Goal: Transaction & Acquisition: Purchase product/service

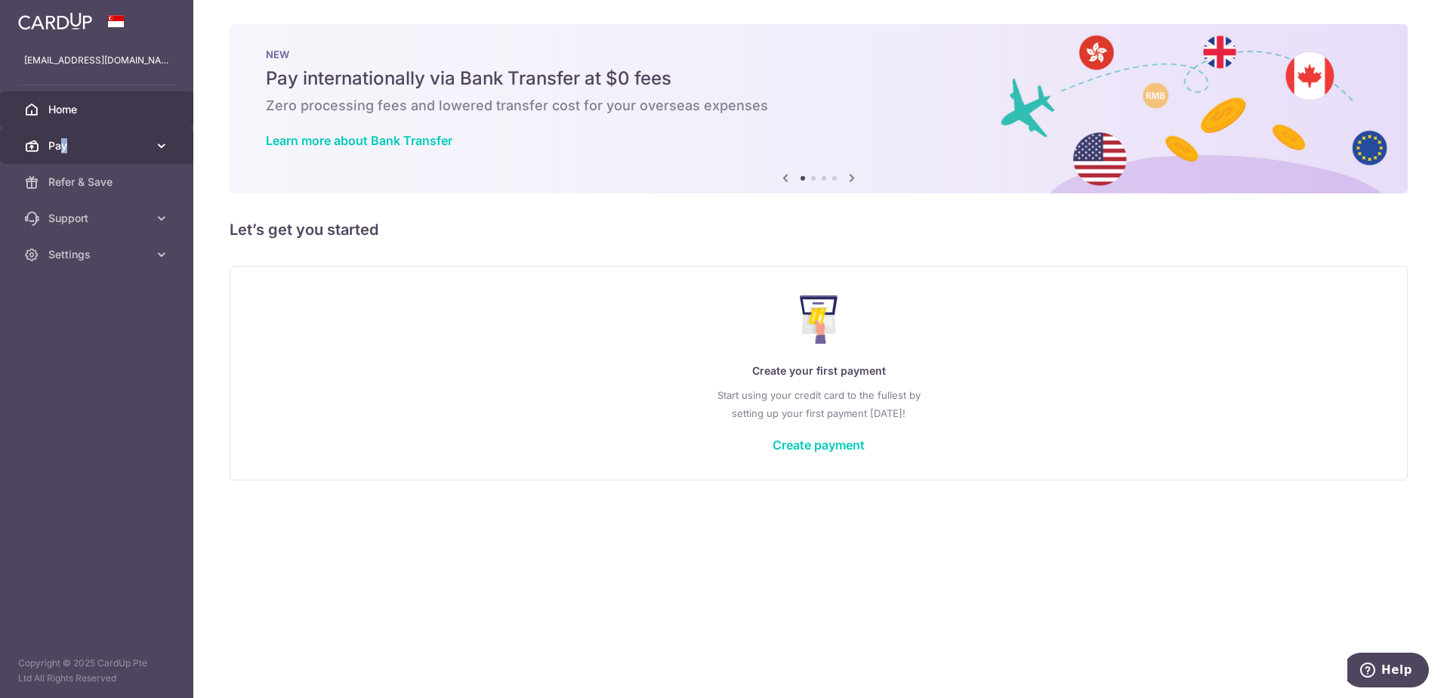
click at [64, 136] on link "Pay" at bounding box center [96, 146] width 193 height 36
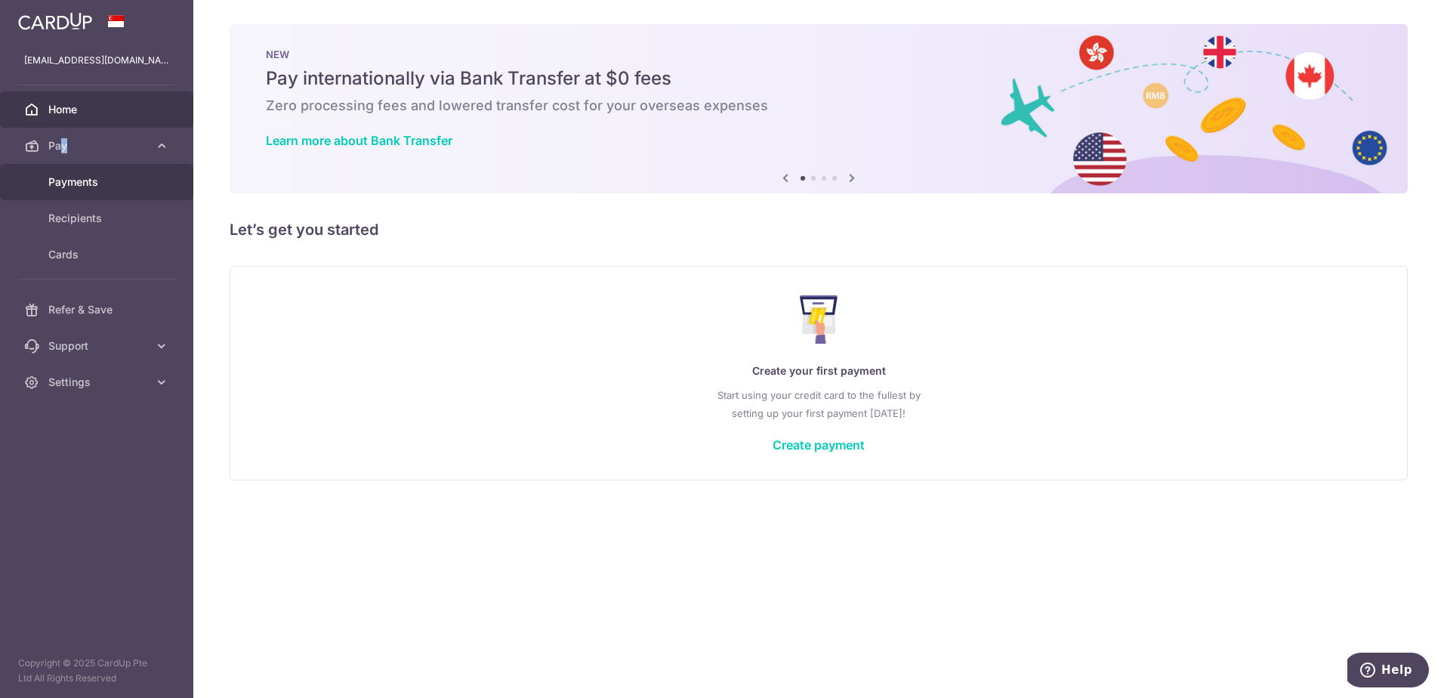
drag, startPoint x: 64, startPoint y: 136, endPoint x: 70, endPoint y: 192, distance: 56.2
click at [70, 192] on link "Payments" at bounding box center [96, 182] width 193 height 36
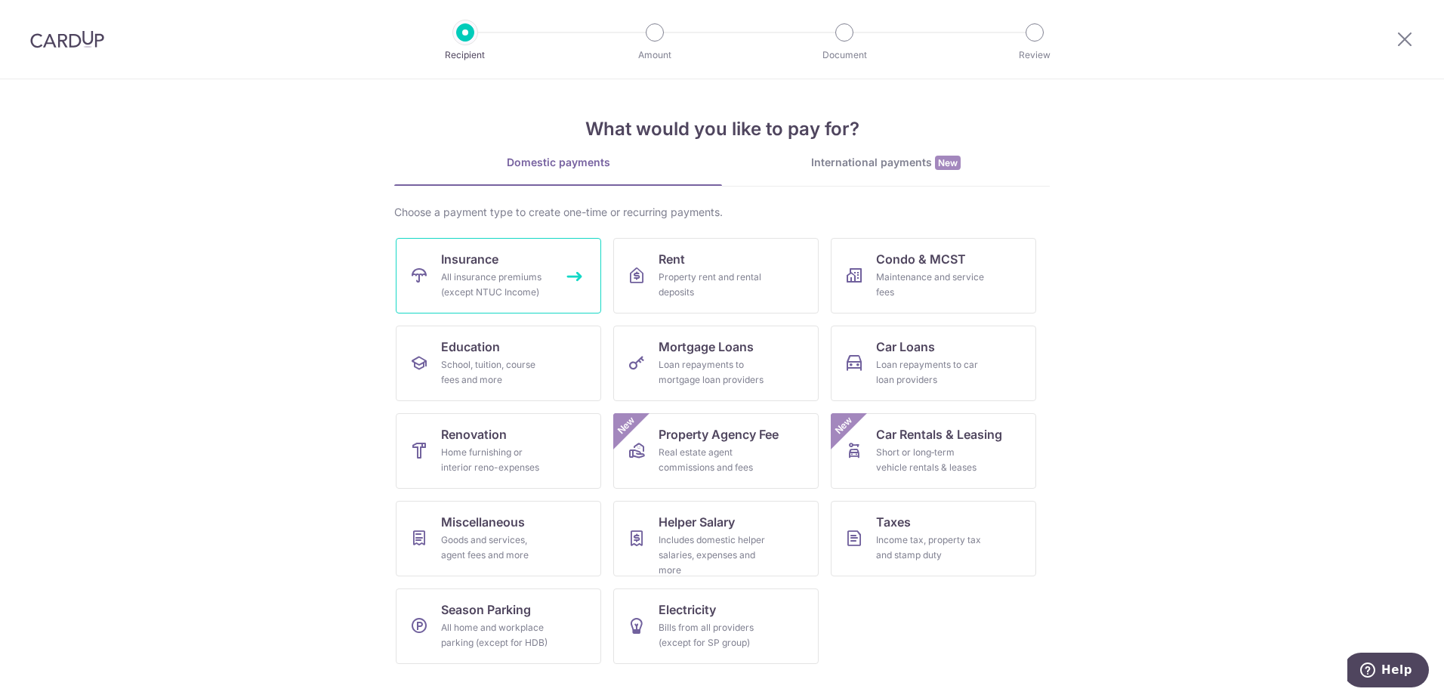
click at [506, 271] on div "All insurance premiums (except NTUC Income)" at bounding box center [495, 285] width 109 height 30
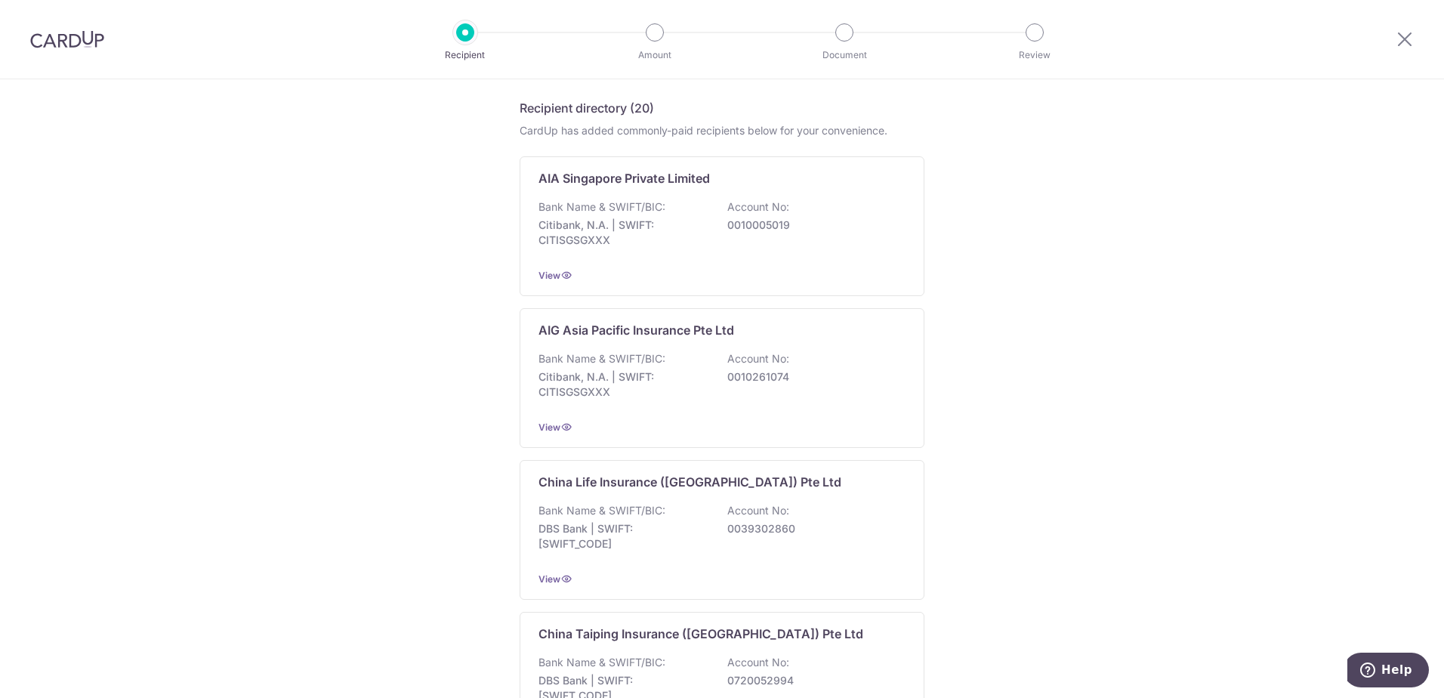
scroll to position [378, 0]
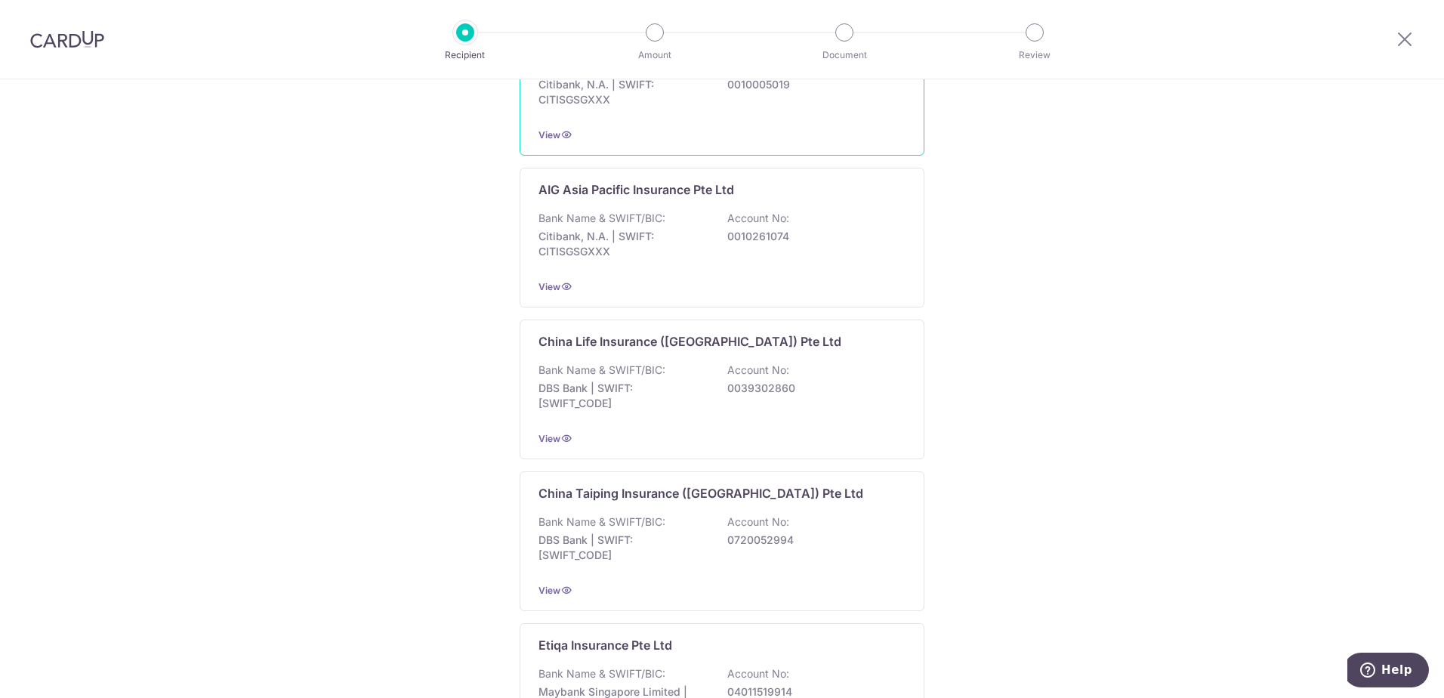
click at [658, 108] on div "Bank Name & SWIFT/BIC: Citibank, N.A. | SWIFT: CITISGSGXXX Account No: 00100050…" at bounding box center [722, 87] width 367 height 56
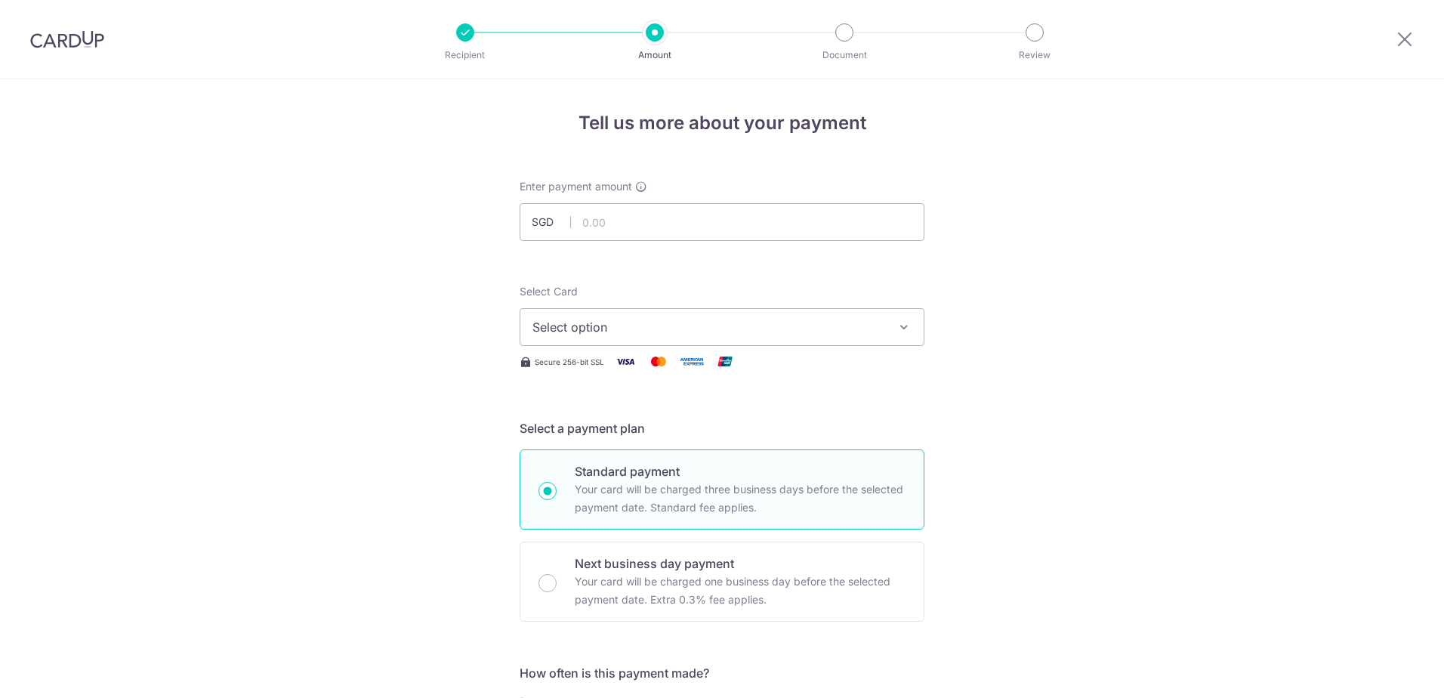
click at [686, 332] on span "Select option" at bounding box center [708, 327] width 352 height 18
click at [601, 372] on span "Add credit card" at bounding box center [736, 369] width 352 height 15
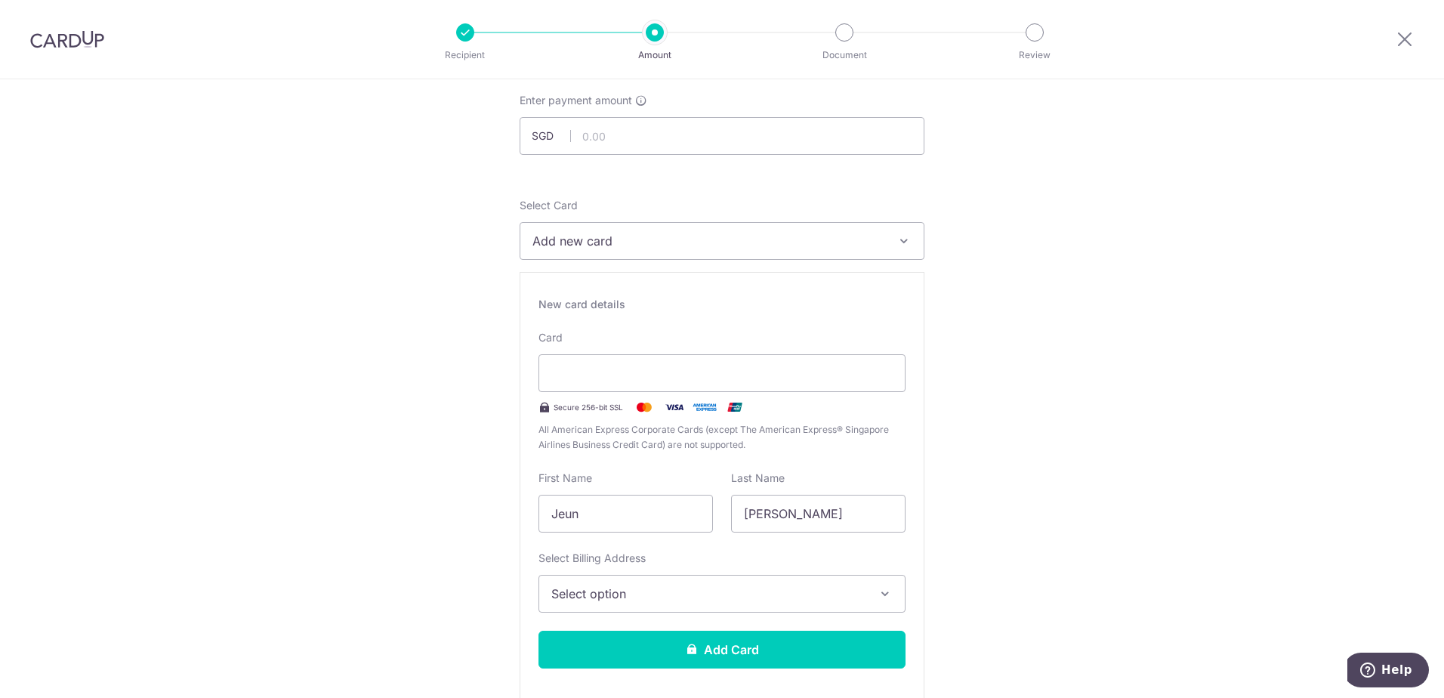
scroll to position [227, 0]
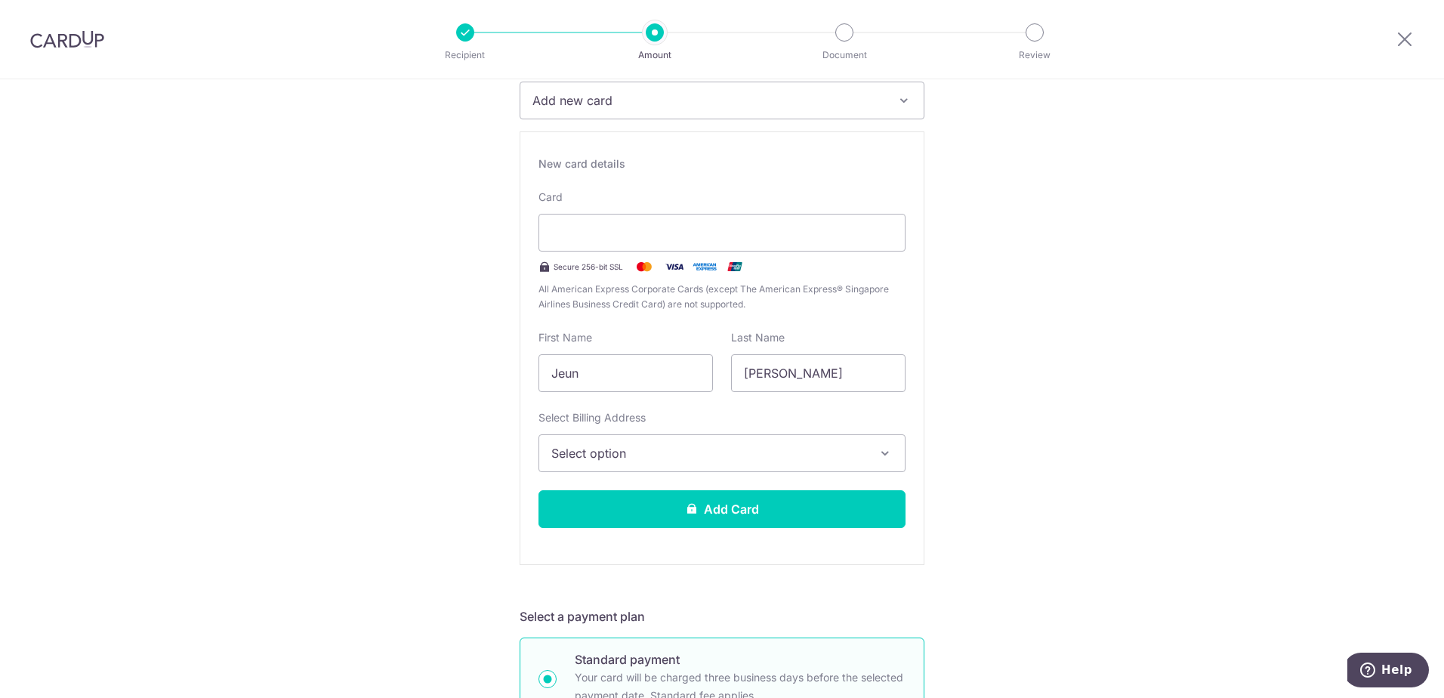
click at [810, 439] on button "Select option" at bounding box center [722, 453] width 367 height 38
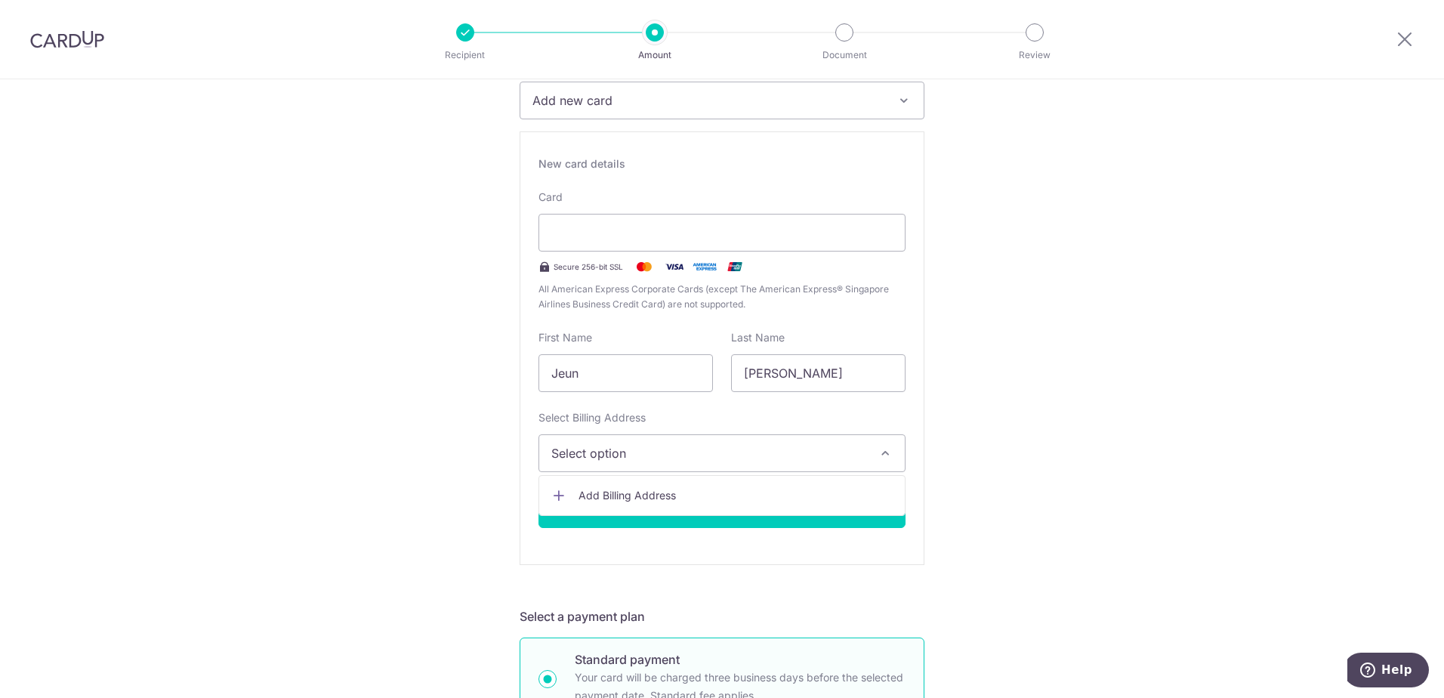
click at [810, 439] on button "Select option" at bounding box center [722, 453] width 367 height 38
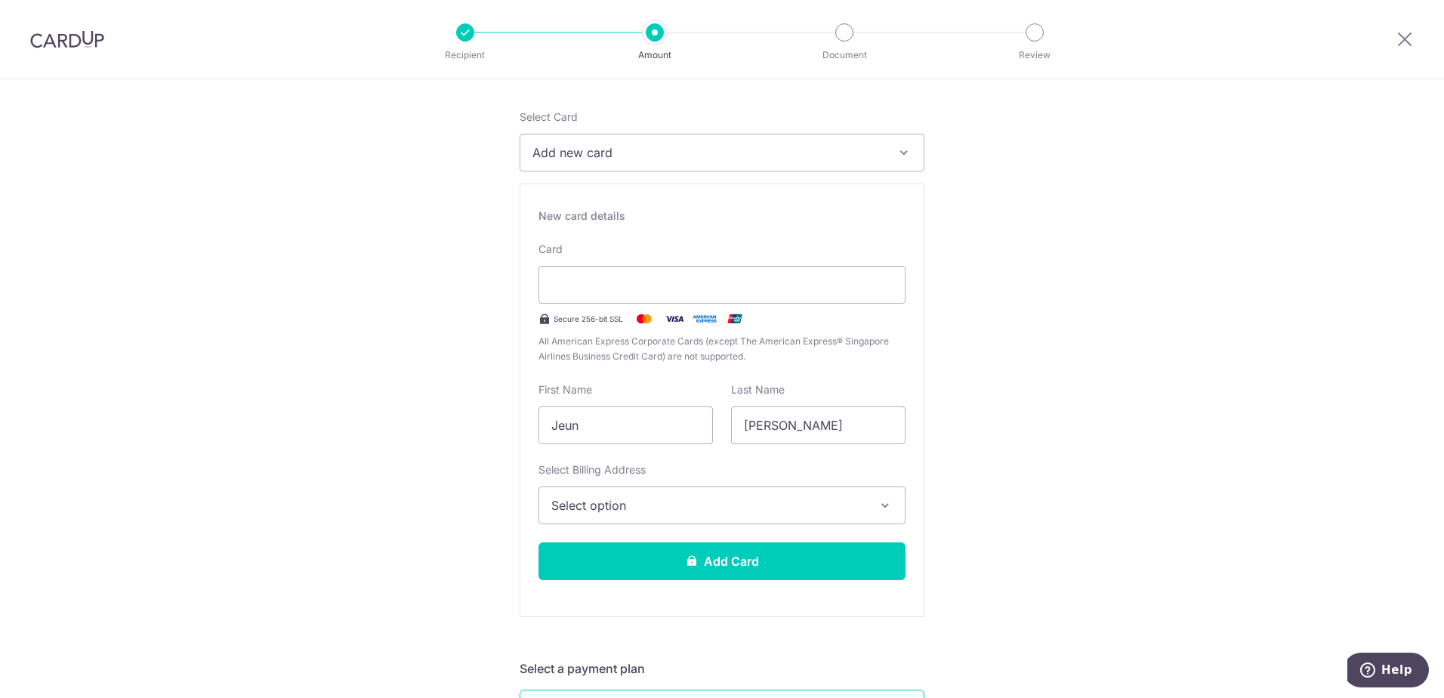
scroll to position [181, 0]
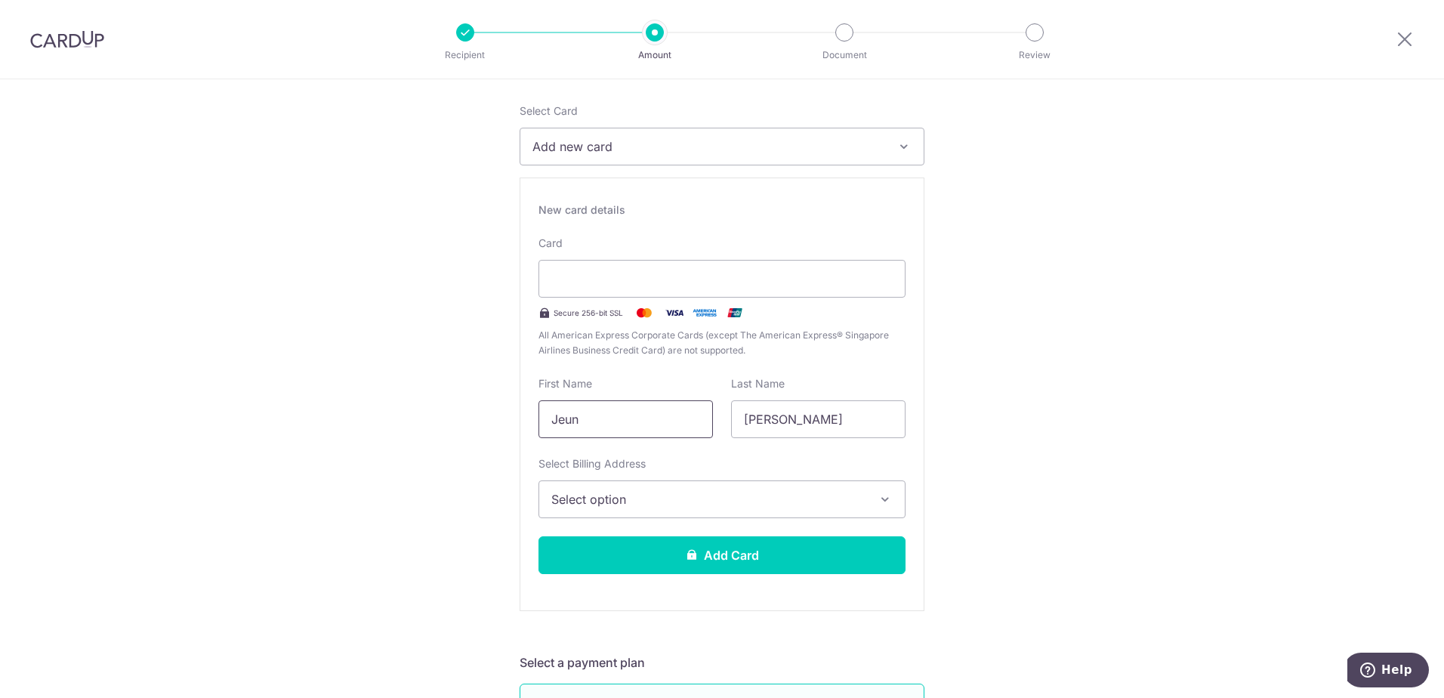
click at [610, 421] on input "Jeun" at bounding box center [626, 419] width 174 height 38
type input "Hermanto"
type input "Tanzil"
click at [653, 497] on span "Select option" at bounding box center [708, 499] width 314 height 18
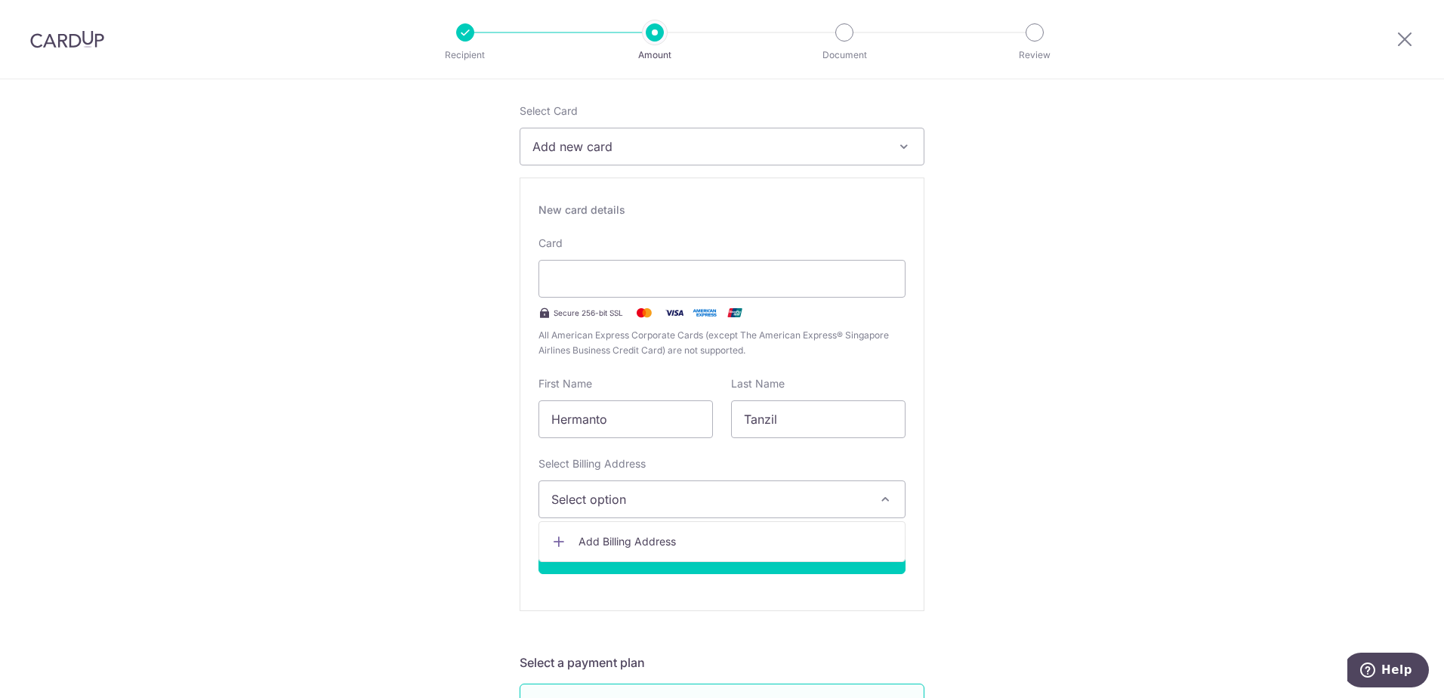
click at [626, 540] on span "Add Billing Address" at bounding box center [736, 541] width 314 height 15
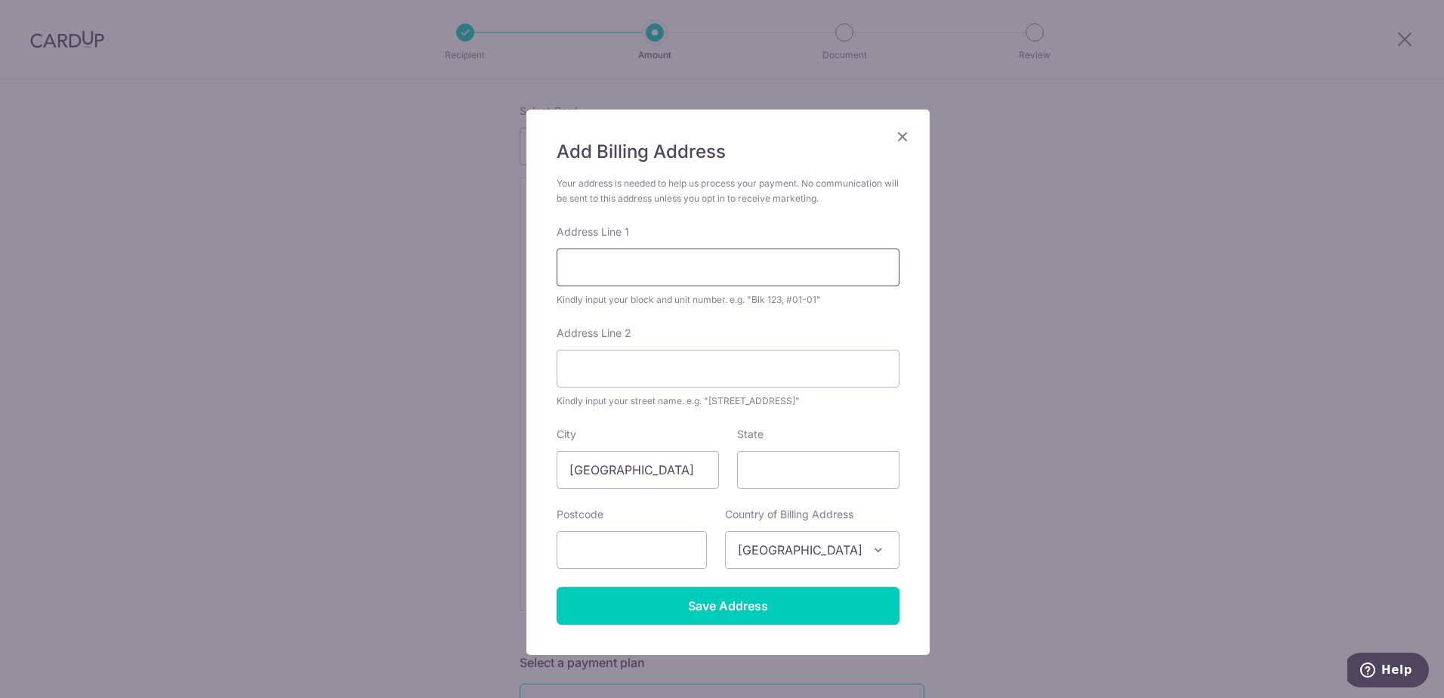
click at [648, 278] on input "Address Line 1" at bounding box center [728, 267] width 343 height 38
type input "1"
type input "04-11"
type input "12 Robey Crescent"
click at [669, 553] on input "text" at bounding box center [632, 550] width 150 height 38
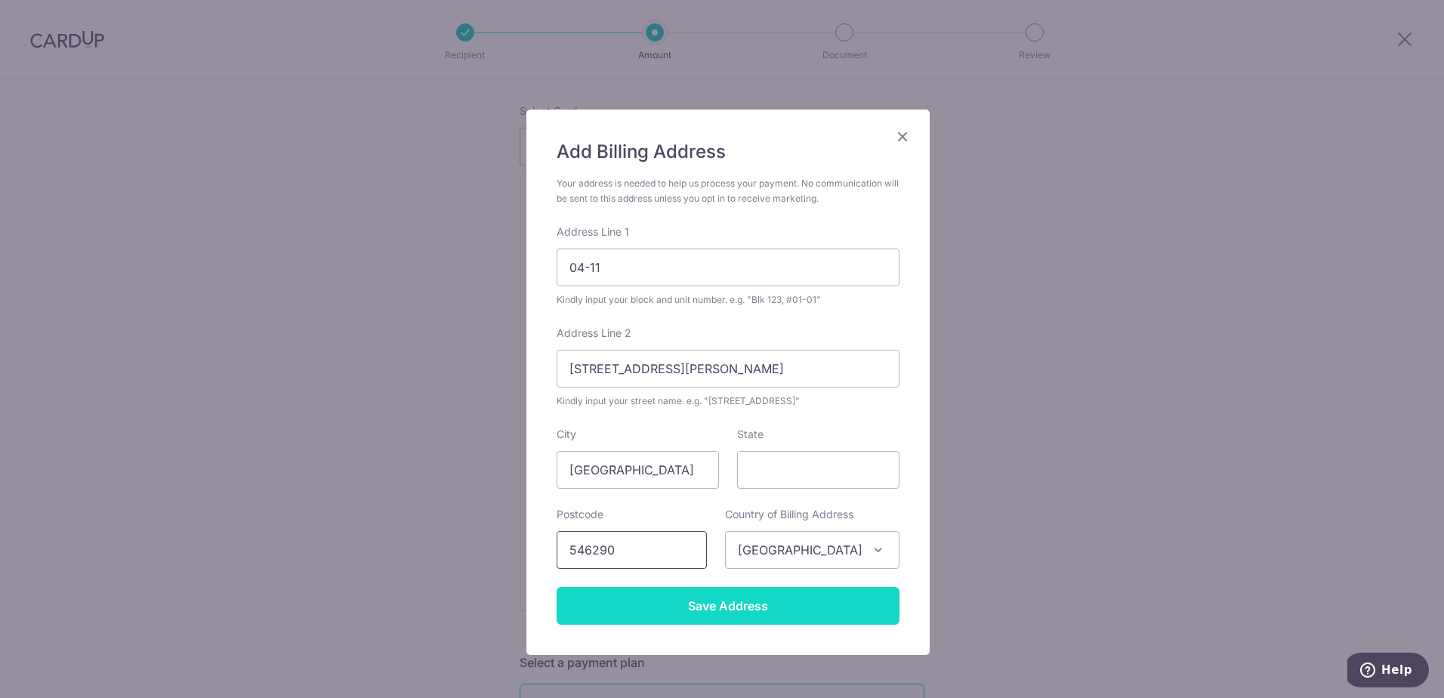
type input "546290"
click at [721, 605] on input "Save Address" at bounding box center [728, 606] width 343 height 38
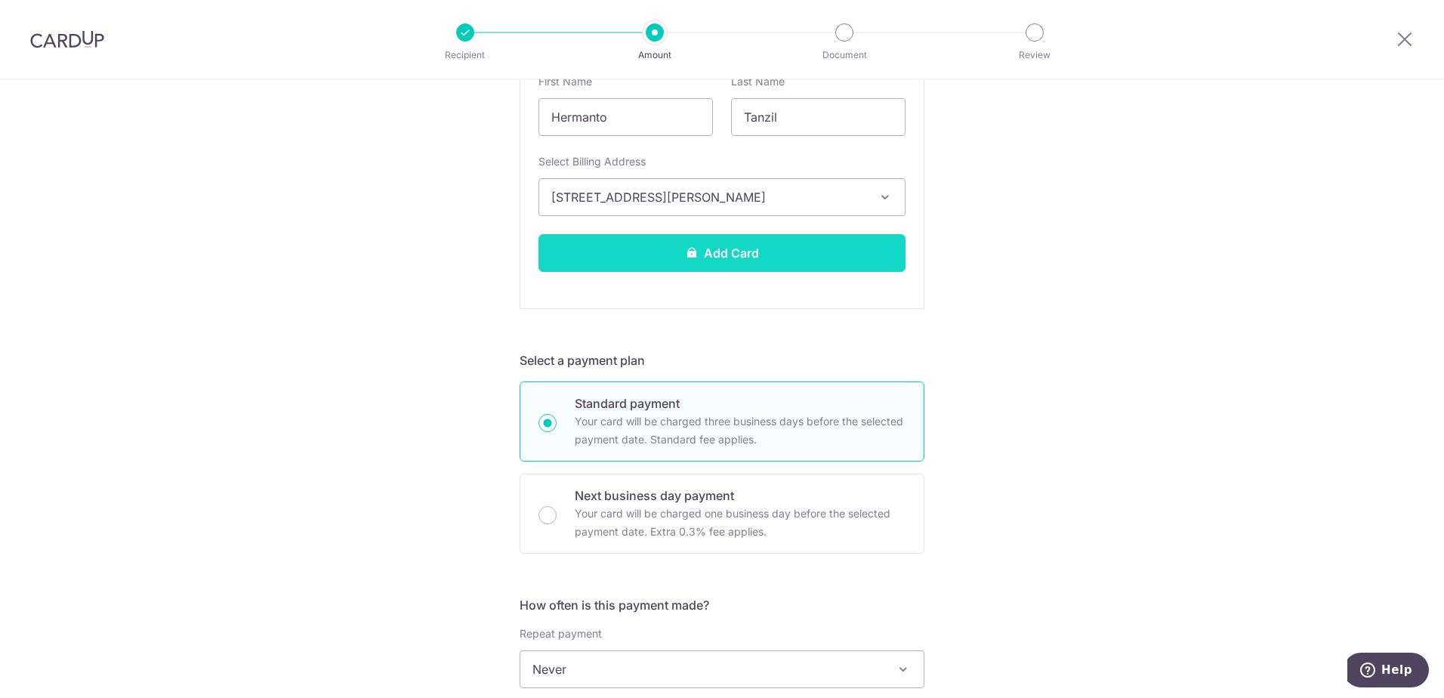
click at [707, 256] on button "Add Card" at bounding box center [722, 253] width 367 height 38
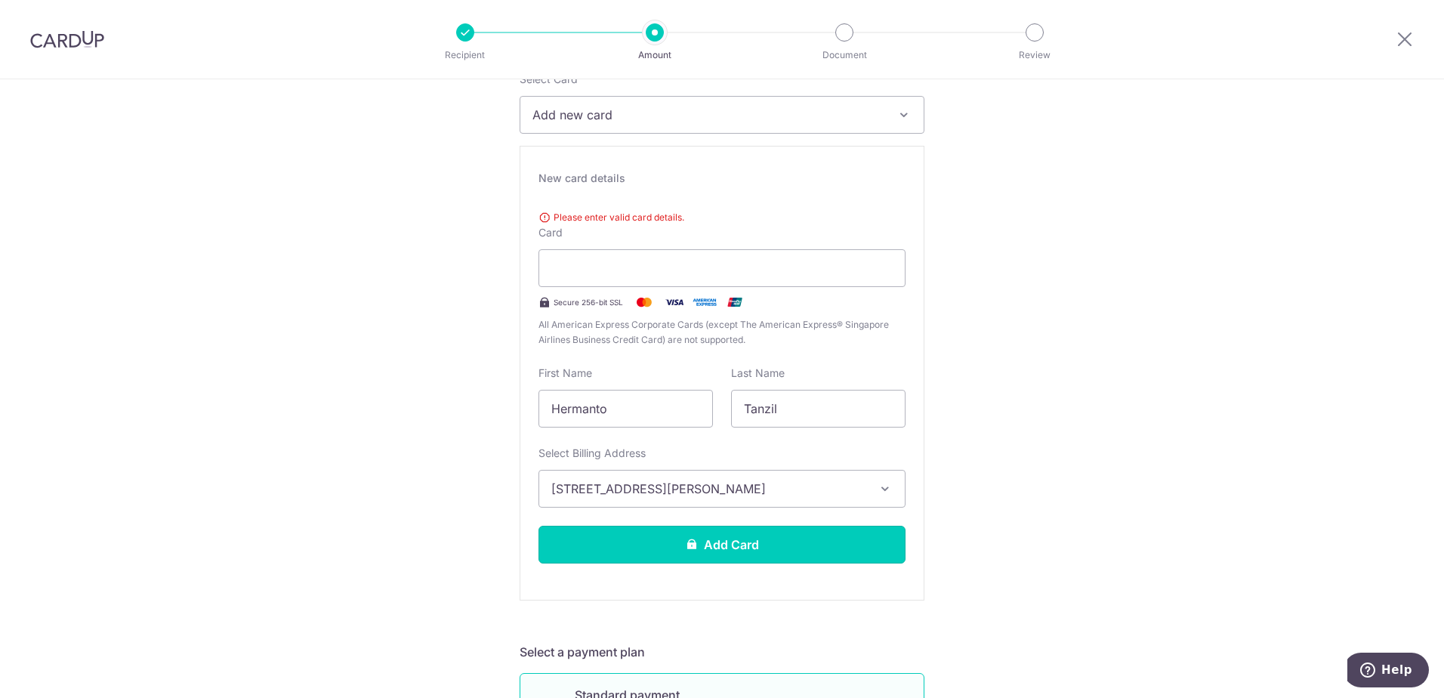
scroll to position [202, 0]
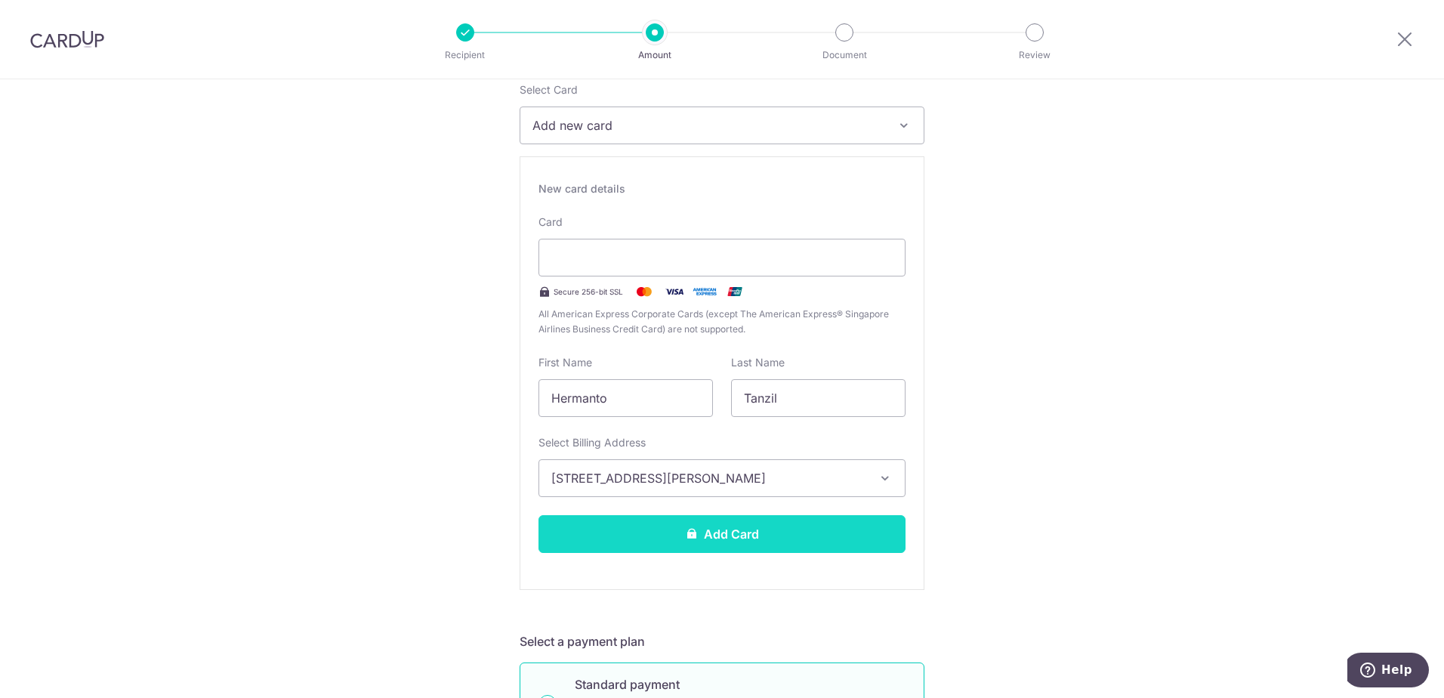
click at [740, 522] on button "Add Card" at bounding box center [722, 534] width 367 height 38
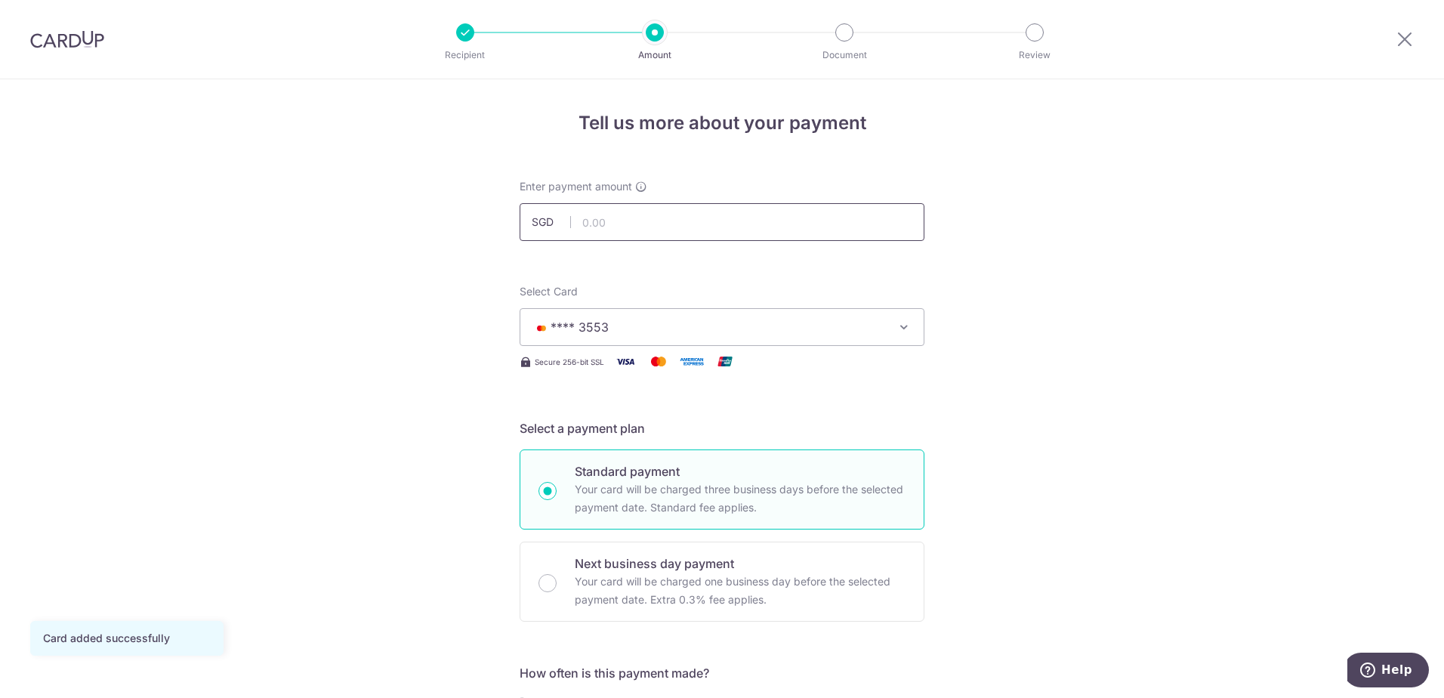
click at [661, 224] on input "text" at bounding box center [722, 222] width 405 height 38
click at [610, 221] on input "text" at bounding box center [722, 222] width 405 height 38
type input "1,124.94"
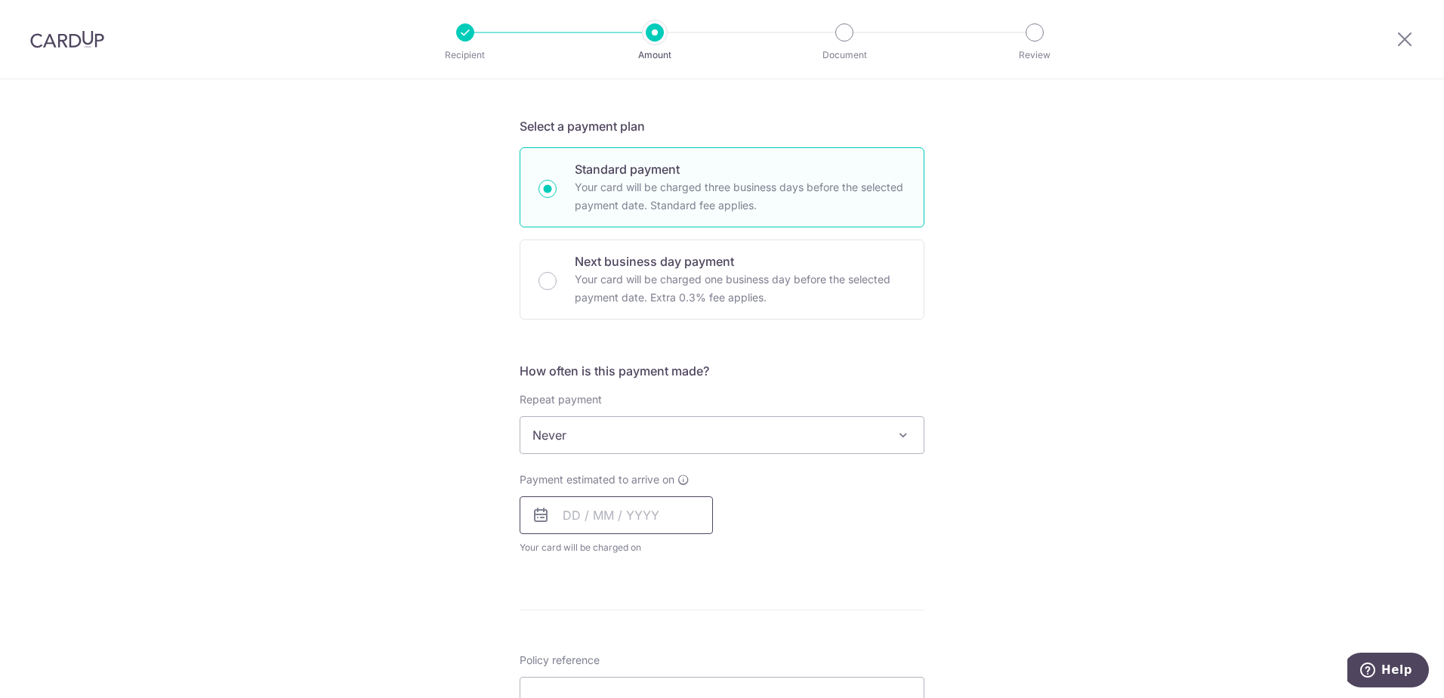
scroll to position [453, 0]
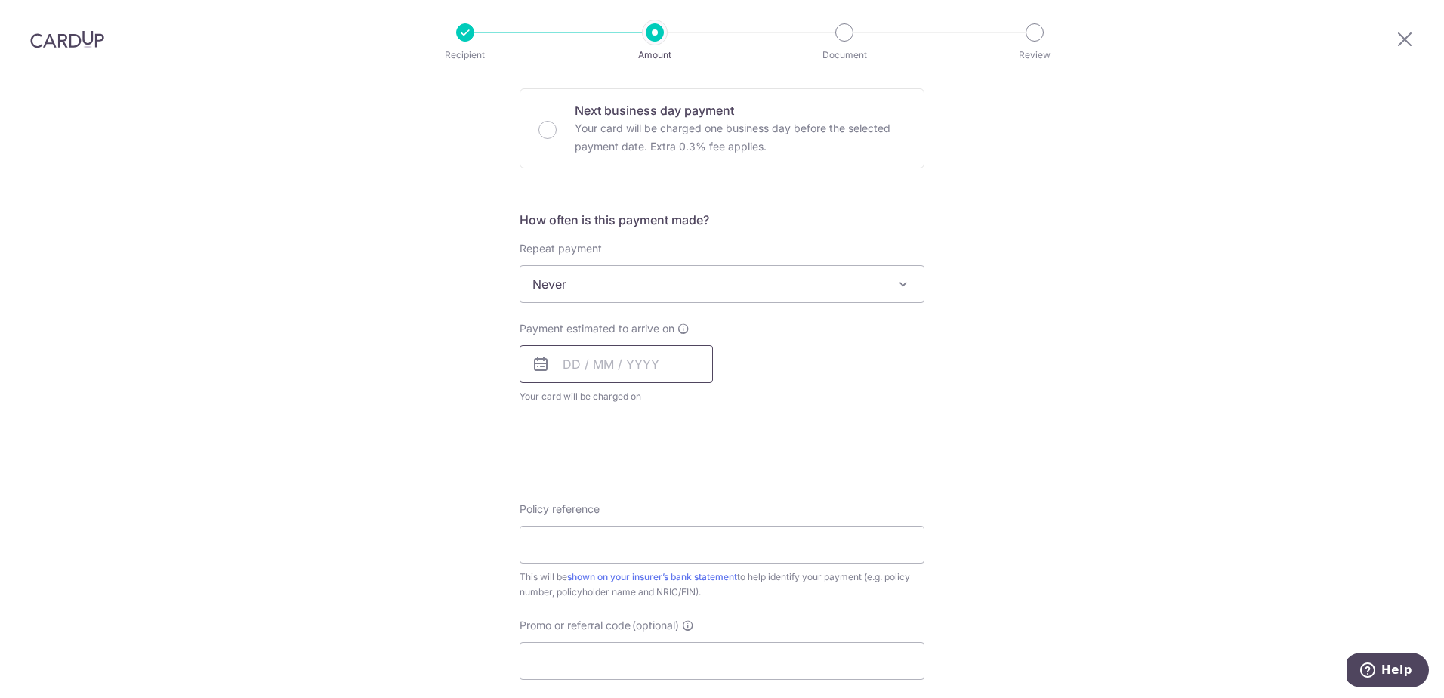
click at [597, 366] on input "text" at bounding box center [616, 364] width 193 height 38
click at [697, 533] on link "17" at bounding box center [702, 532] width 24 height 24
type input "17/10/2025"
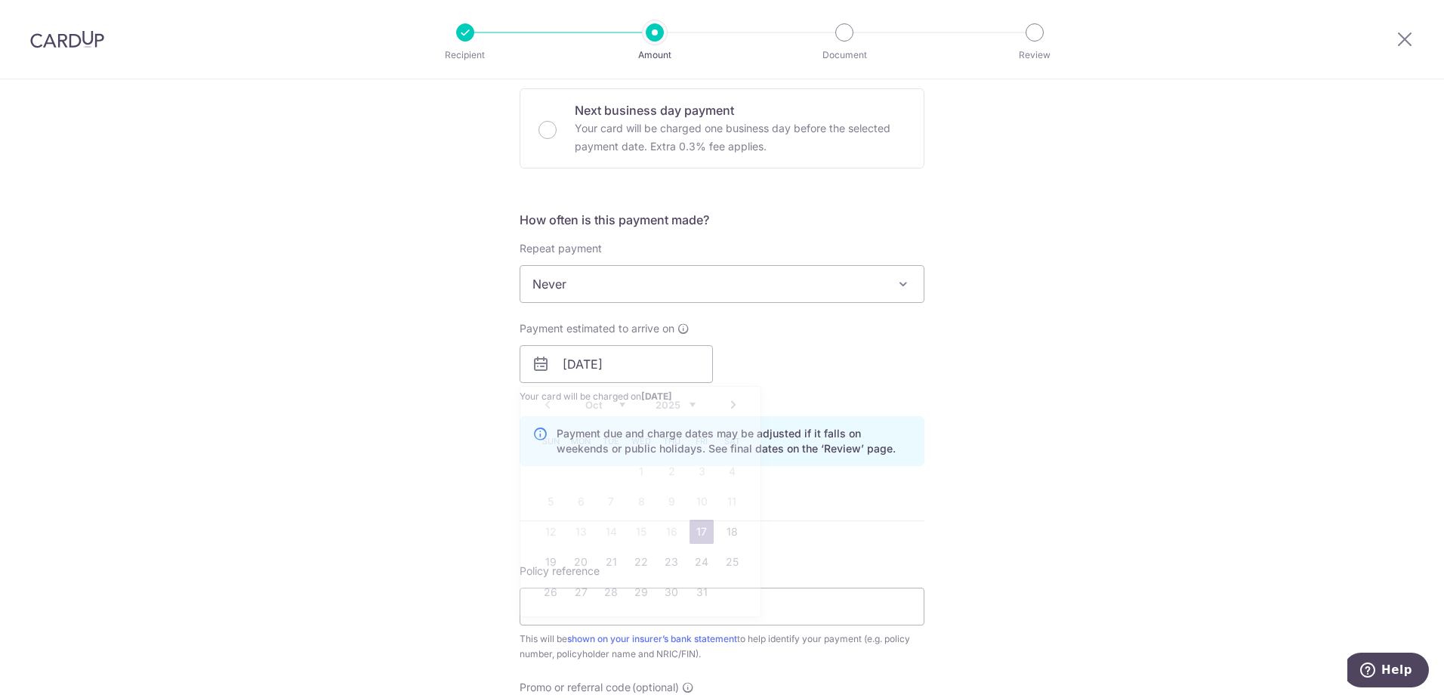
click at [887, 411] on div "How often is this payment made? Repeat payment Never Every week Every month Eve…" at bounding box center [722, 344] width 405 height 267
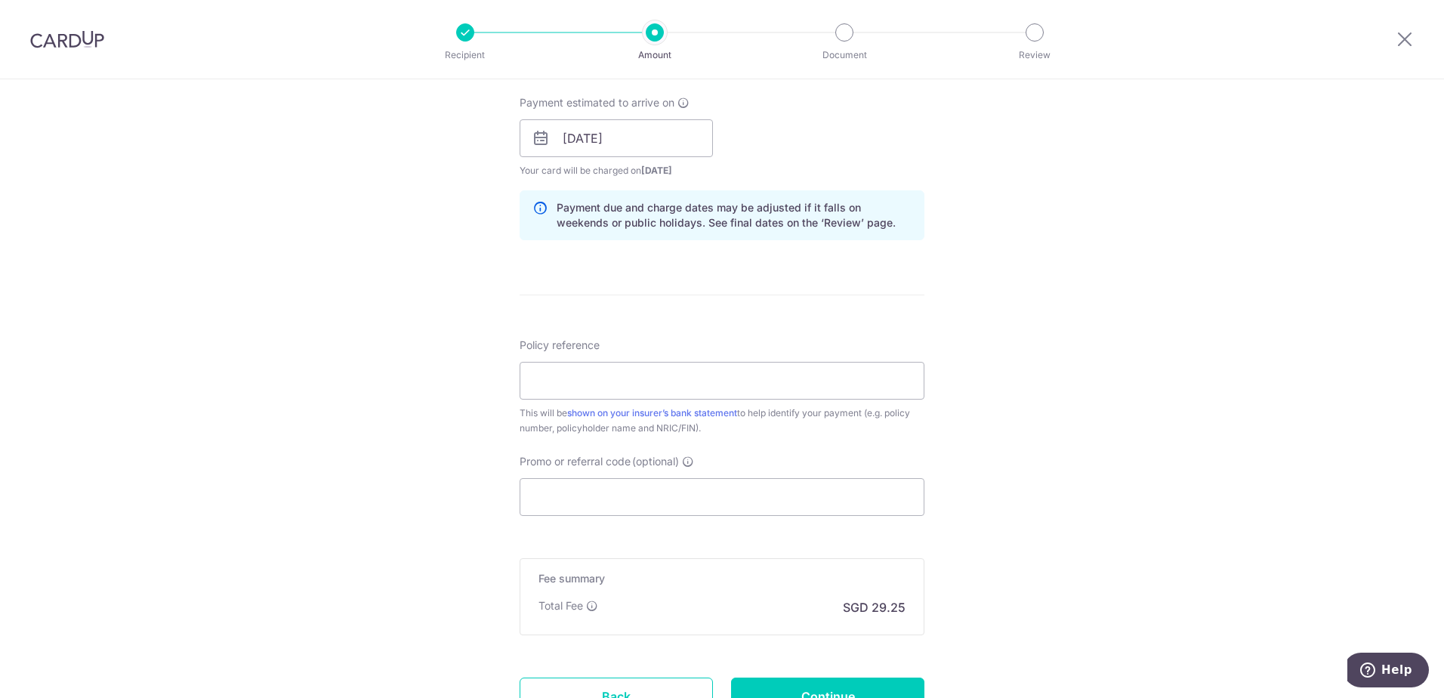
scroll to position [680, 0]
click at [636, 141] on input "17/10/2025" at bounding box center [616, 138] width 193 height 38
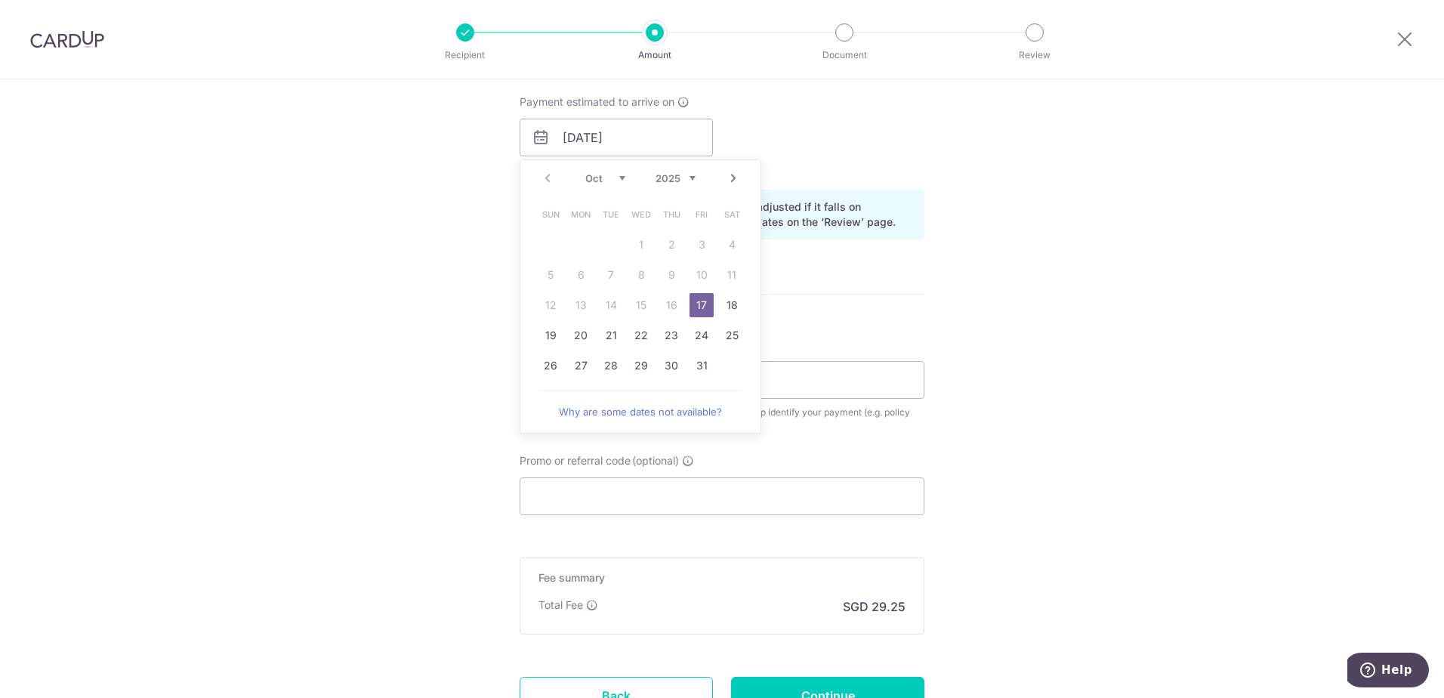
click at [998, 295] on div "Tell us more about your payment Enter payment amount SGD 1,124.94 1124.94 Card …" at bounding box center [722, 114] width 1444 height 1428
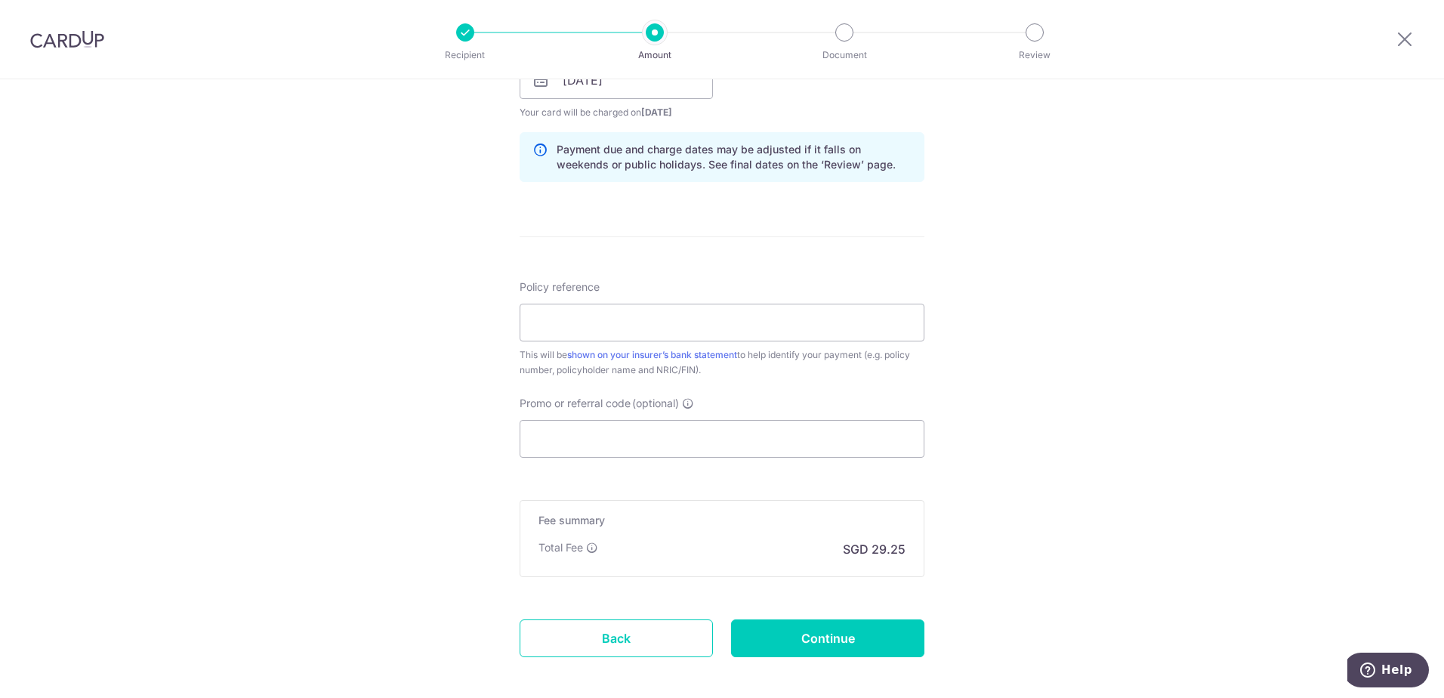
scroll to position [810, 0]
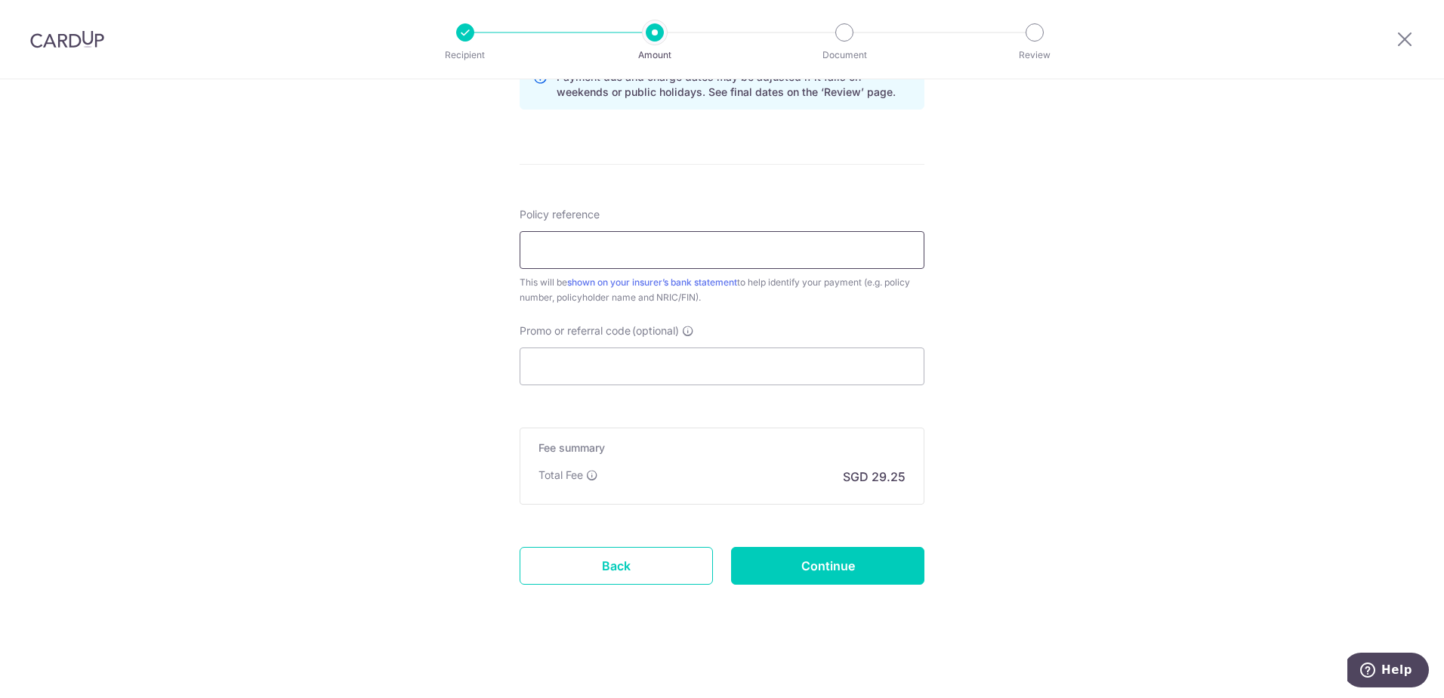
click at [642, 240] on input "Policy reference" at bounding box center [722, 250] width 405 height 38
type input "E242304658"
click at [585, 356] on input "Promo or referral code (optional)" at bounding box center [722, 366] width 405 height 38
type input "F"
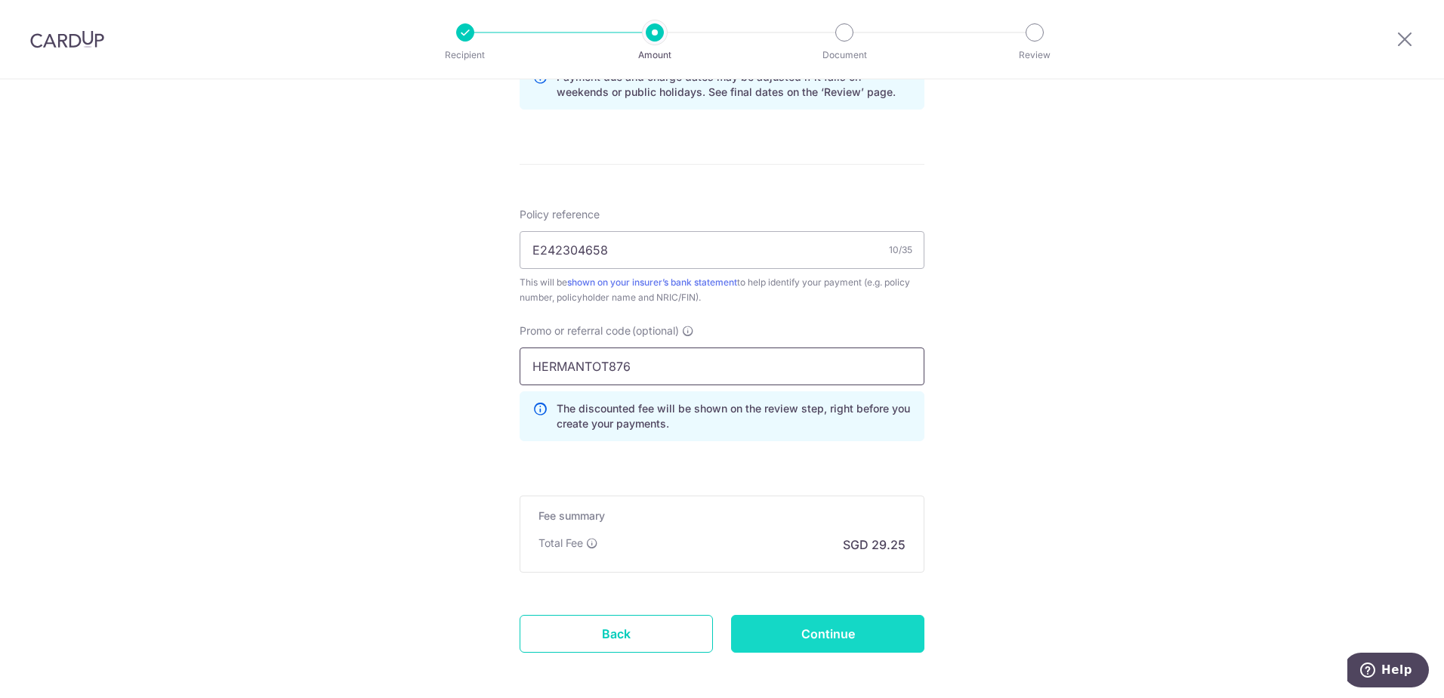
type input "HERMANTOT876"
click at [853, 640] on input "Continue" at bounding box center [827, 634] width 193 height 38
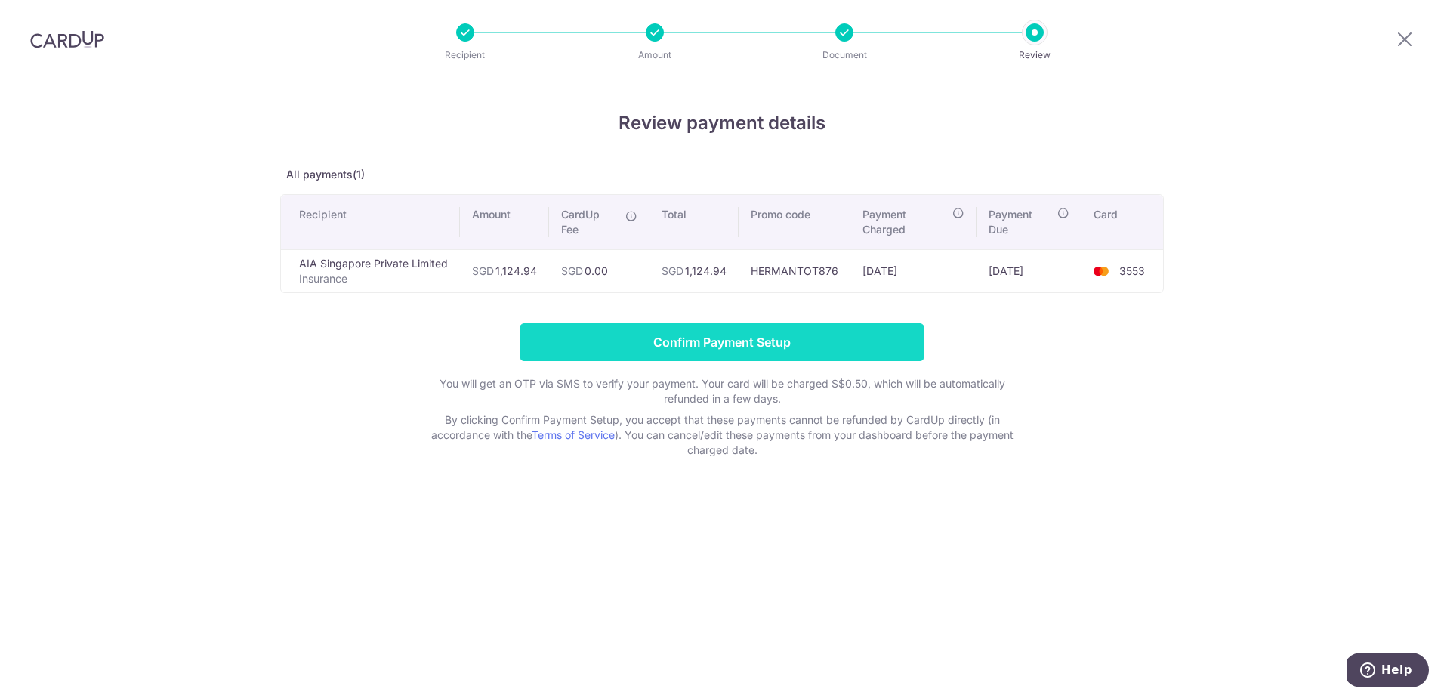
click at [711, 348] on input "Confirm Payment Setup" at bounding box center [722, 342] width 405 height 38
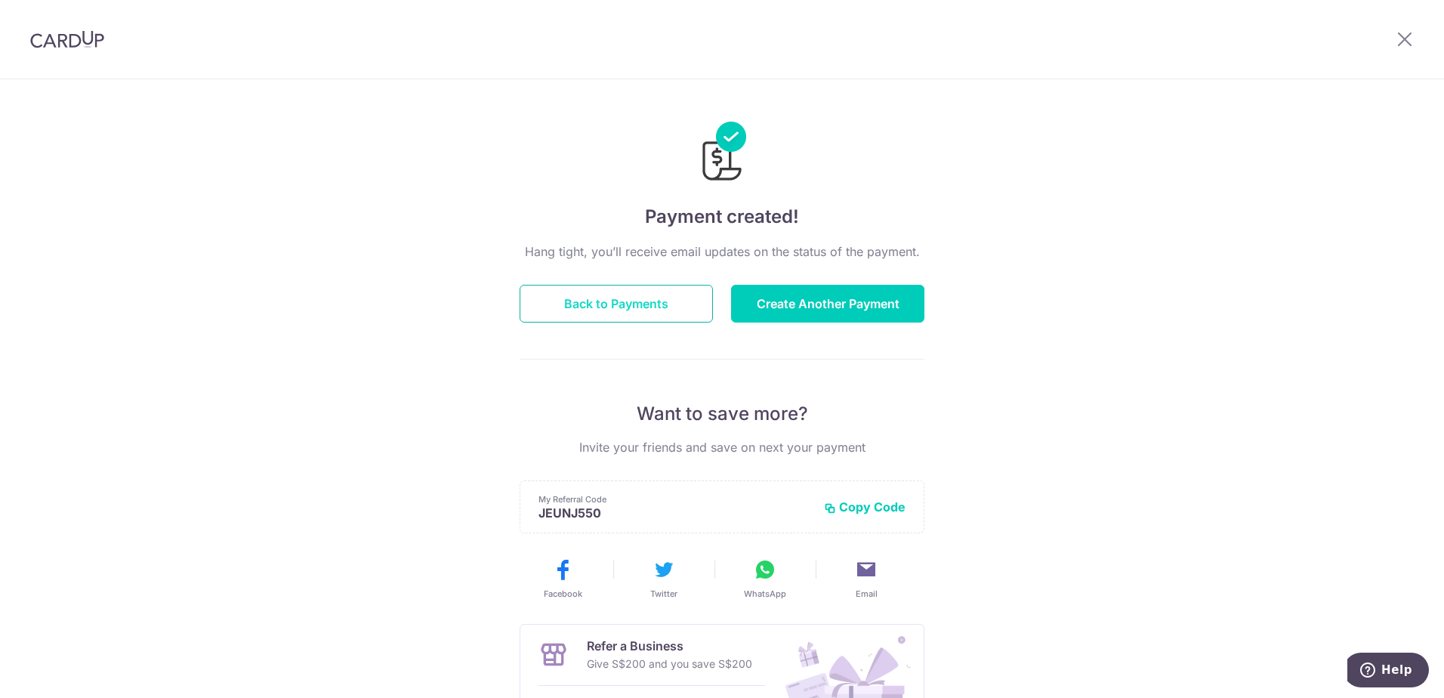
click at [557, 301] on button "Back to Payments" at bounding box center [616, 304] width 193 height 38
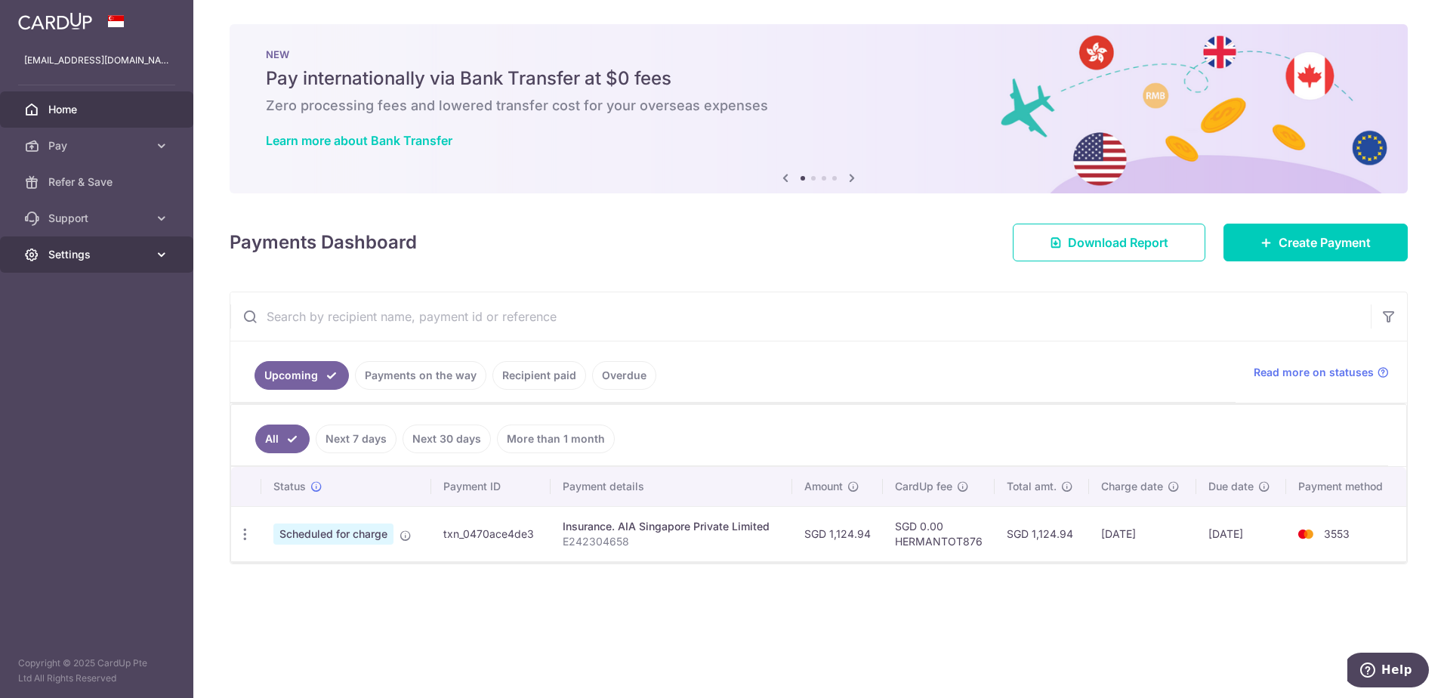
click at [63, 255] on span "Settings" at bounding box center [98, 254] width 100 height 15
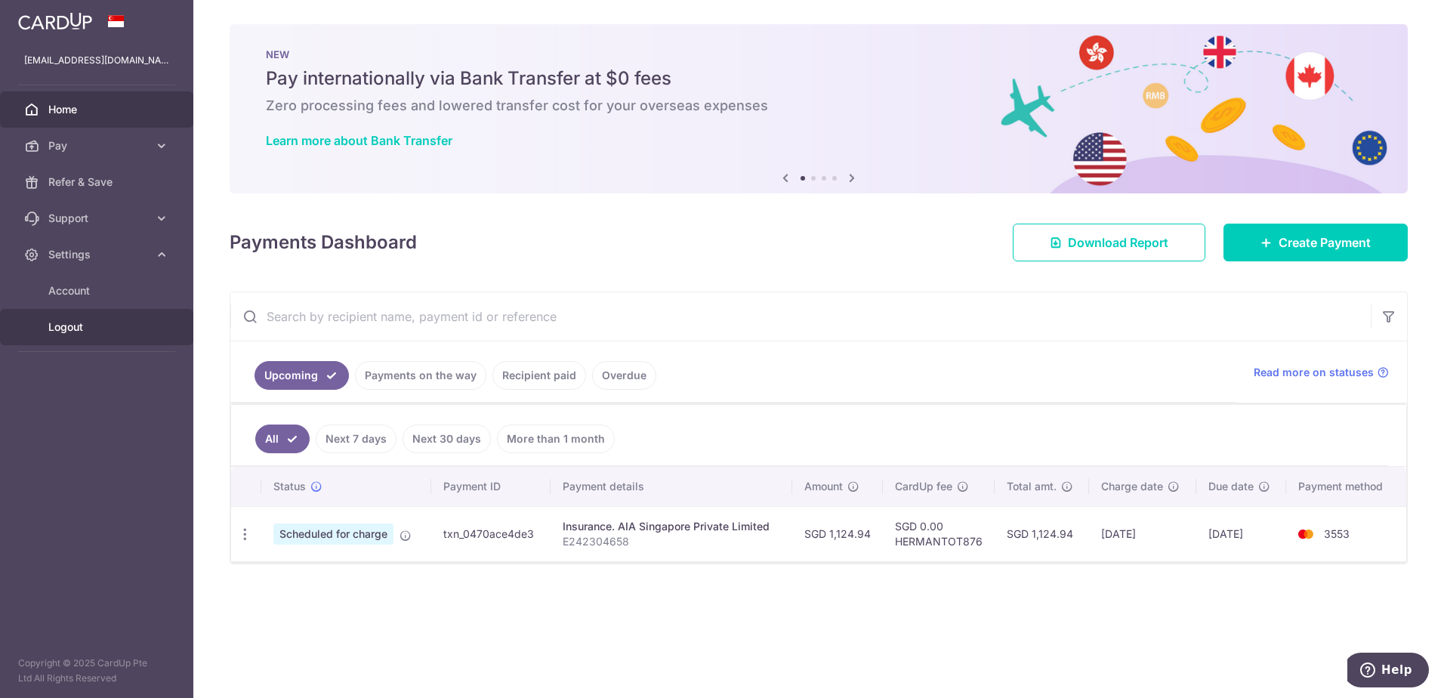
click at [76, 329] on span "Logout" at bounding box center [98, 326] width 100 height 15
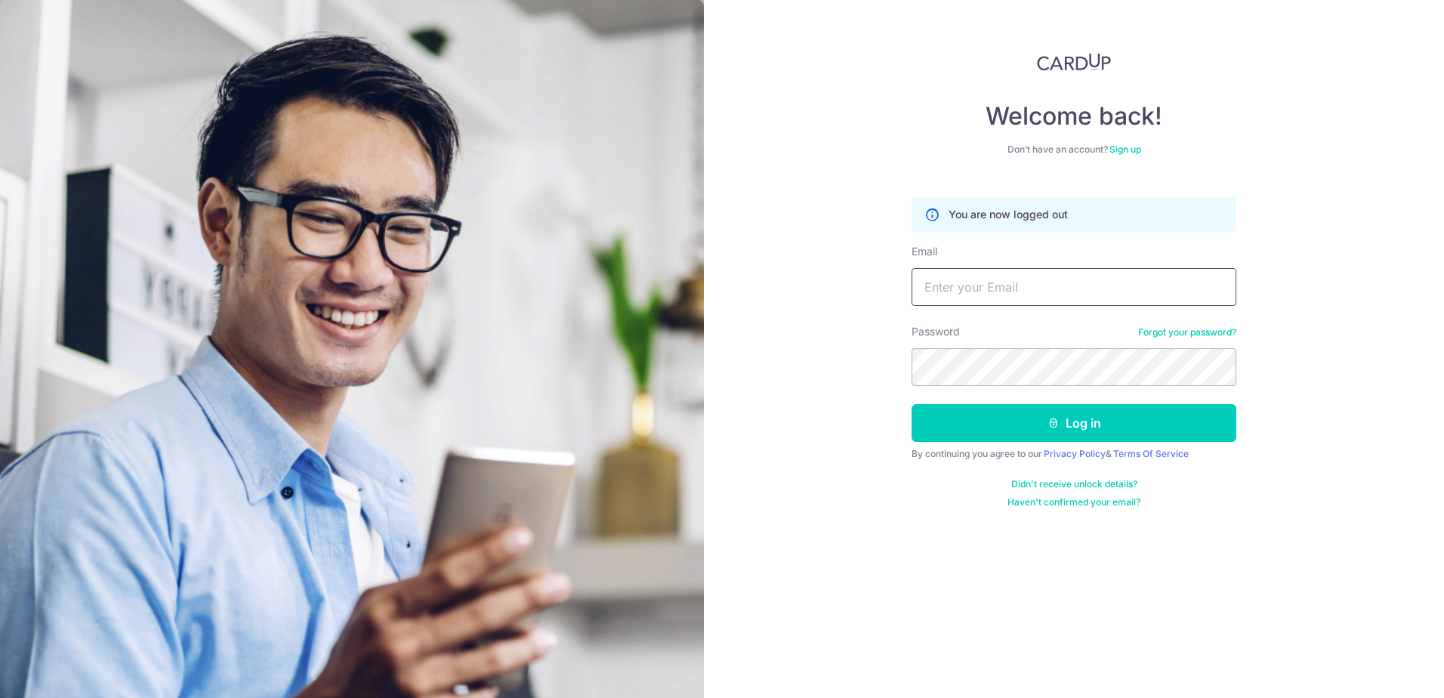
click at [1014, 293] on input "Email" at bounding box center [1074, 287] width 325 height 38
type input "[EMAIL_ADDRESS][DOMAIN_NAME]"
click at [1040, 425] on button "Log in" at bounding box center [1074, 423] width 325 height 38
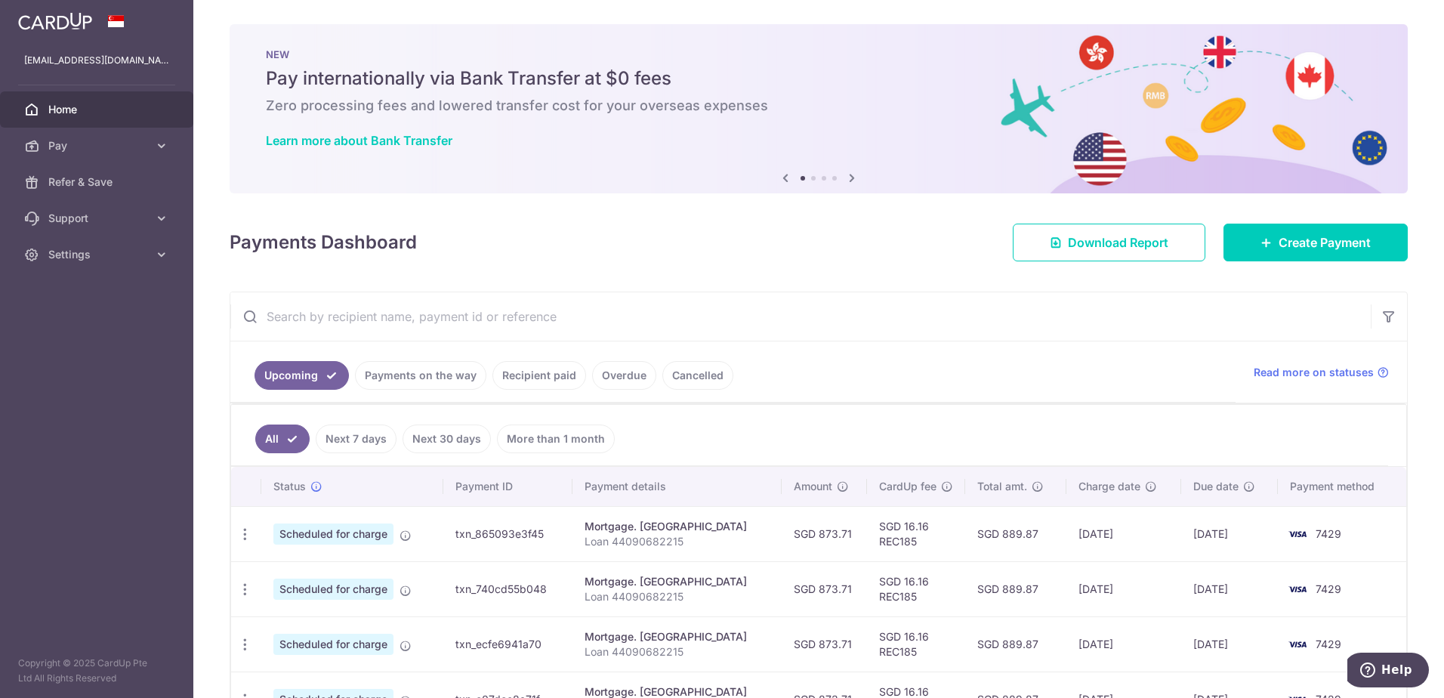
scroll to position [48, 0]
